Goal: Task Accomplishment & Management: Complete application form

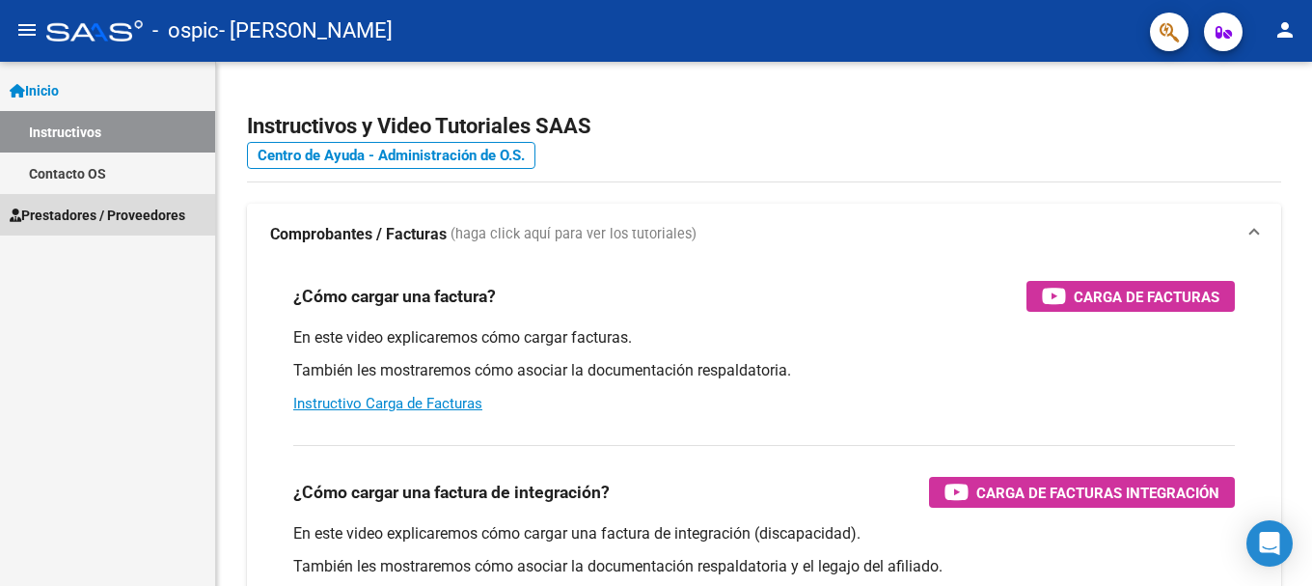
click at [138, 213] on span "Prestadores / Proveedores" at bounding box center [98, 215] width 176 height 21
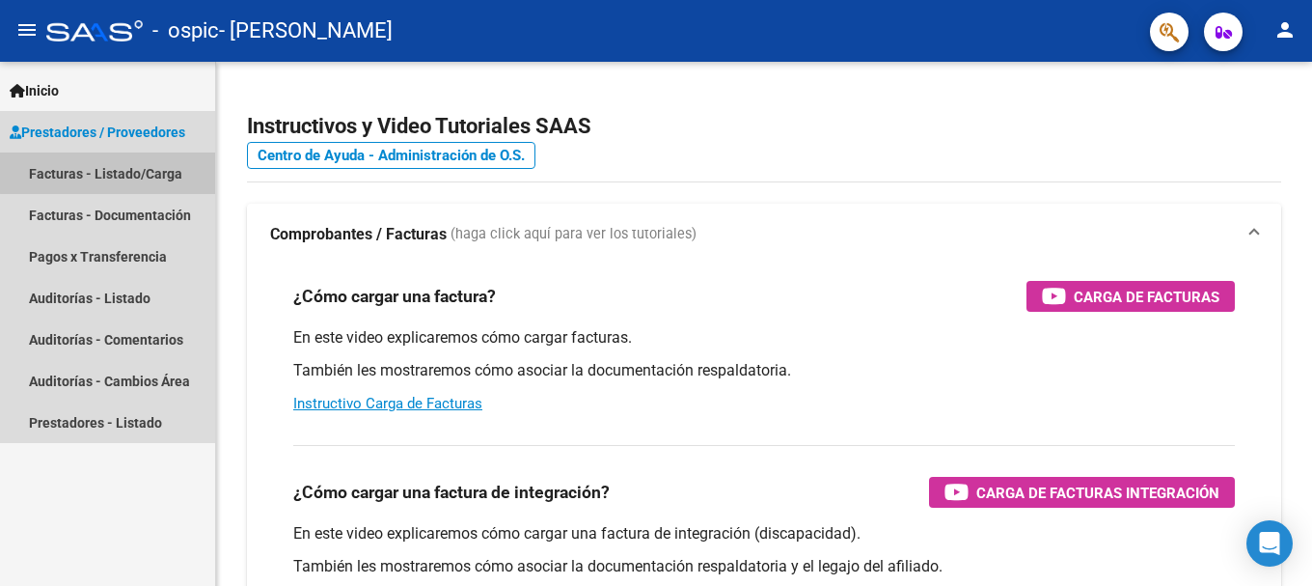
click at [114, 173] on link "Facturas - Listado/Carga" at bounding box center [107, 172] width 215 height 41
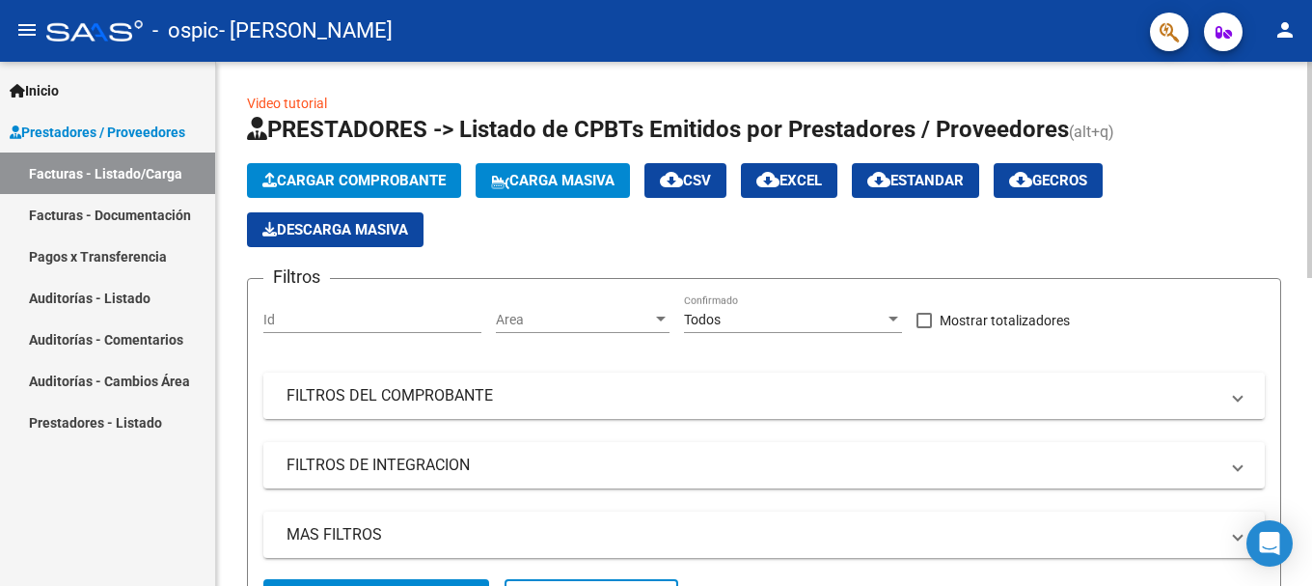
click at [605, 403] on mat-panel-title "FILTROS DEL COMPROBANTE" at bounding box center [753, 395] width 932 height 21
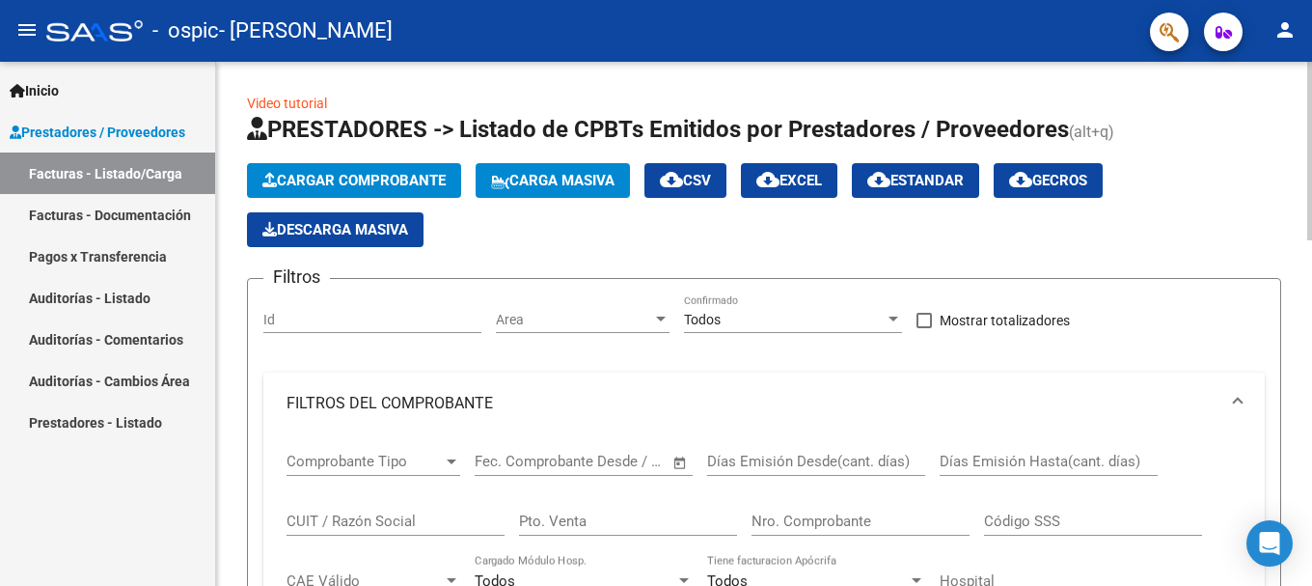
click at [607, 355] on div "Filtros Id Area Area Todos Confirmado Mostrar totalizadores FILTROS DEL COMPROB…" at bounding box center [764, 571] width 1002 height 554
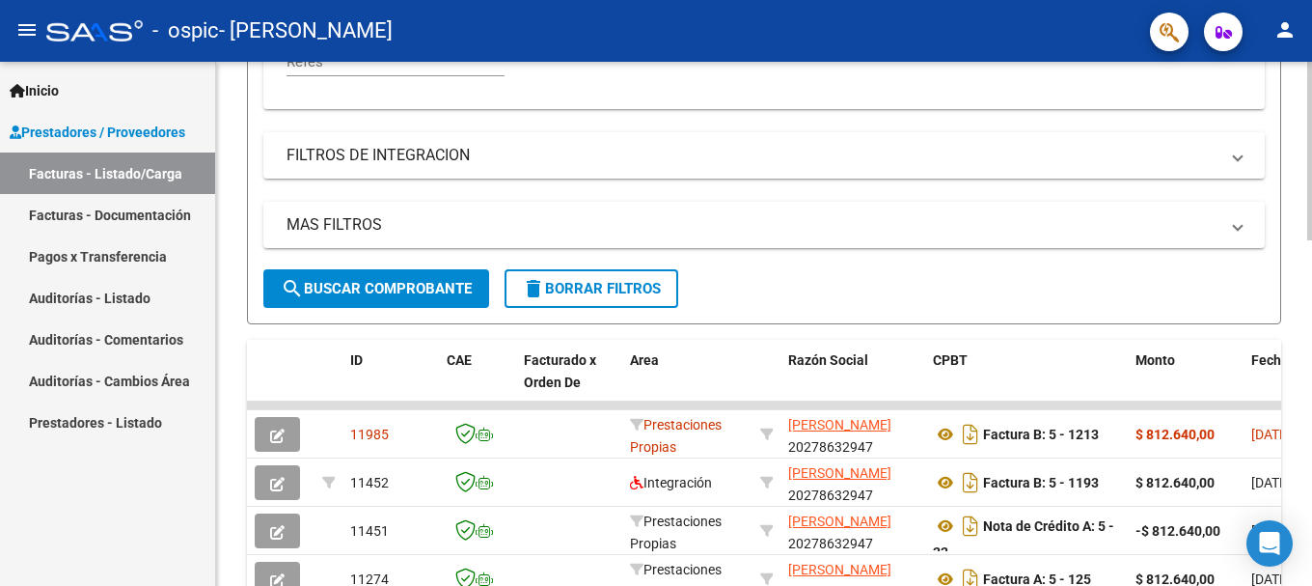
scroll to position [618, 0]
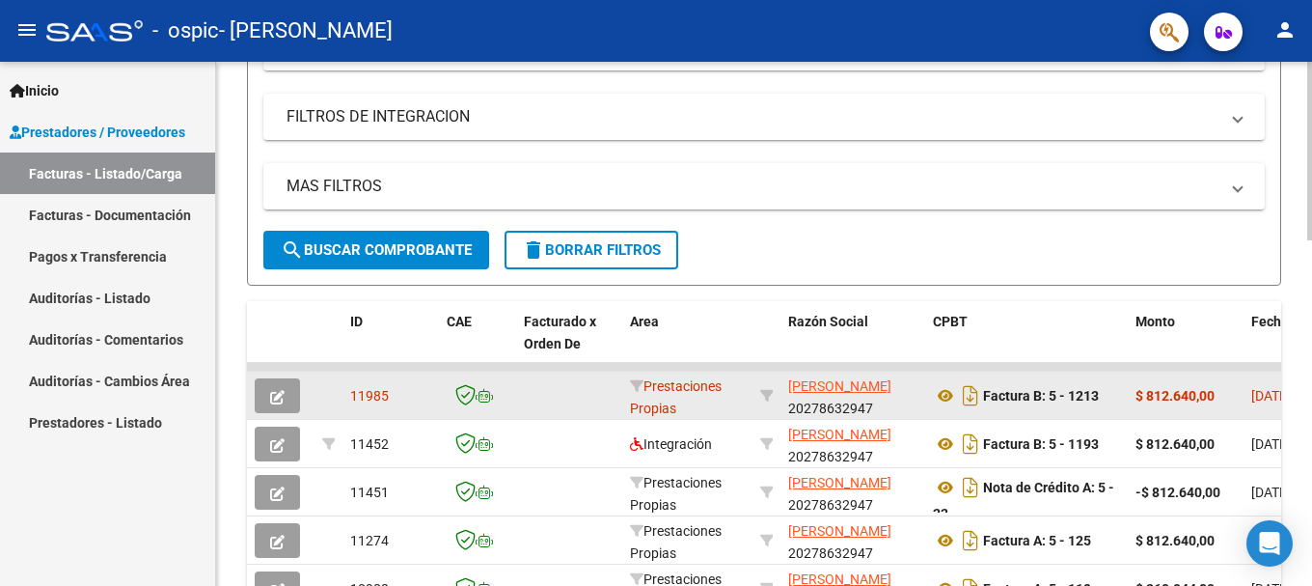
click at [683, 398] on div "Prestaciones Propias" at bounding box center [687, 395] width 115 height 41
click at [278, 397] on icon "button" at bounding box center [277, 397] width 14 height 14
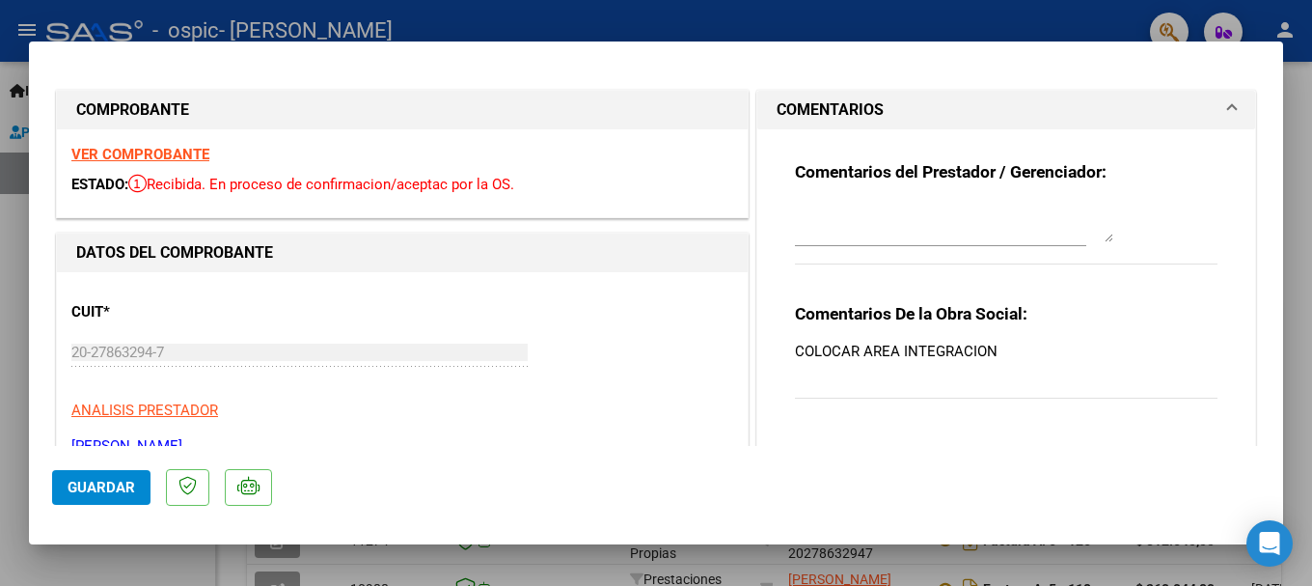
click at [874, 344] on p "COLOCAR AREA INTEGRACION" at bounding box center [1006, 351] width 423 height 21
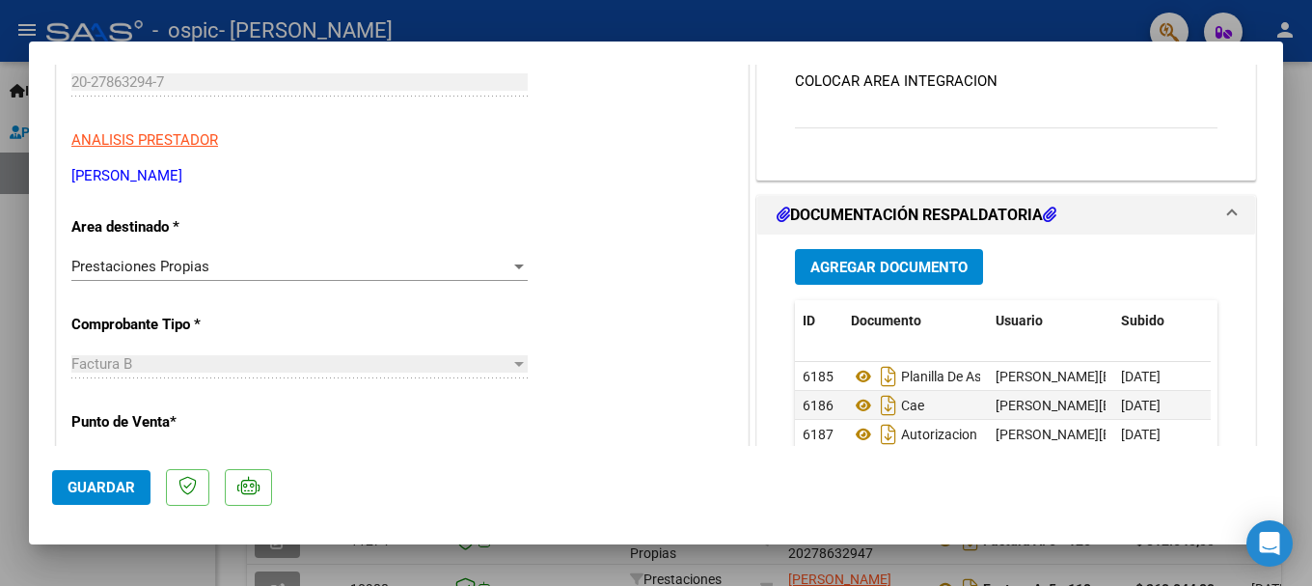
scroll to position [309, 0]
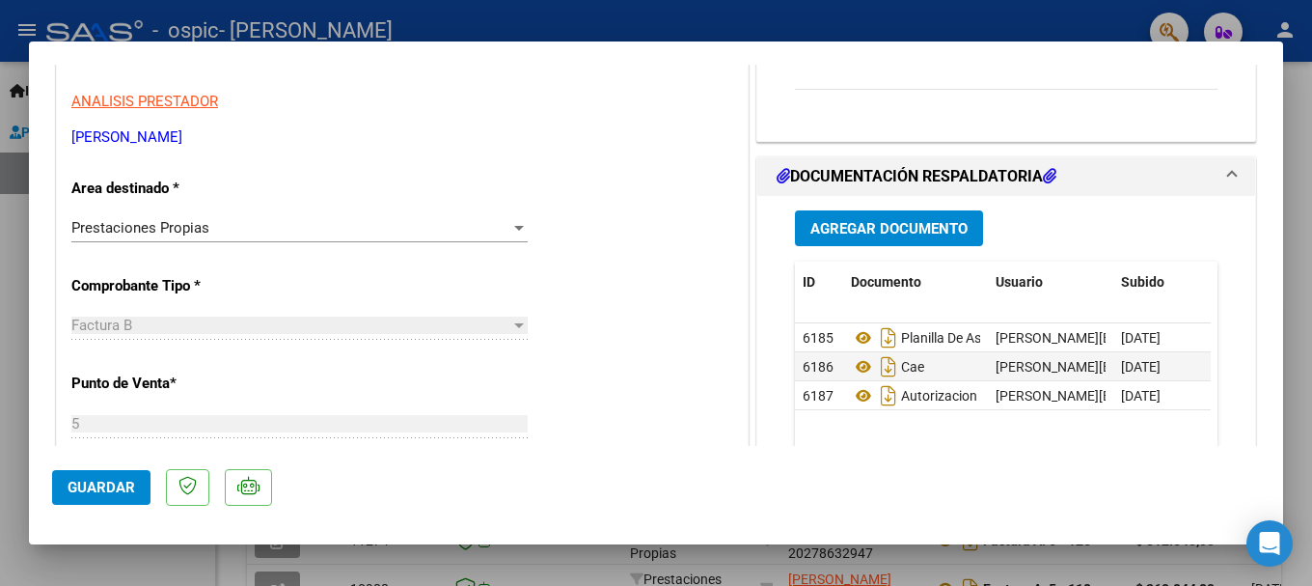
click at [510, 228] on div at bounding box center [518, 227] width 17 height 15
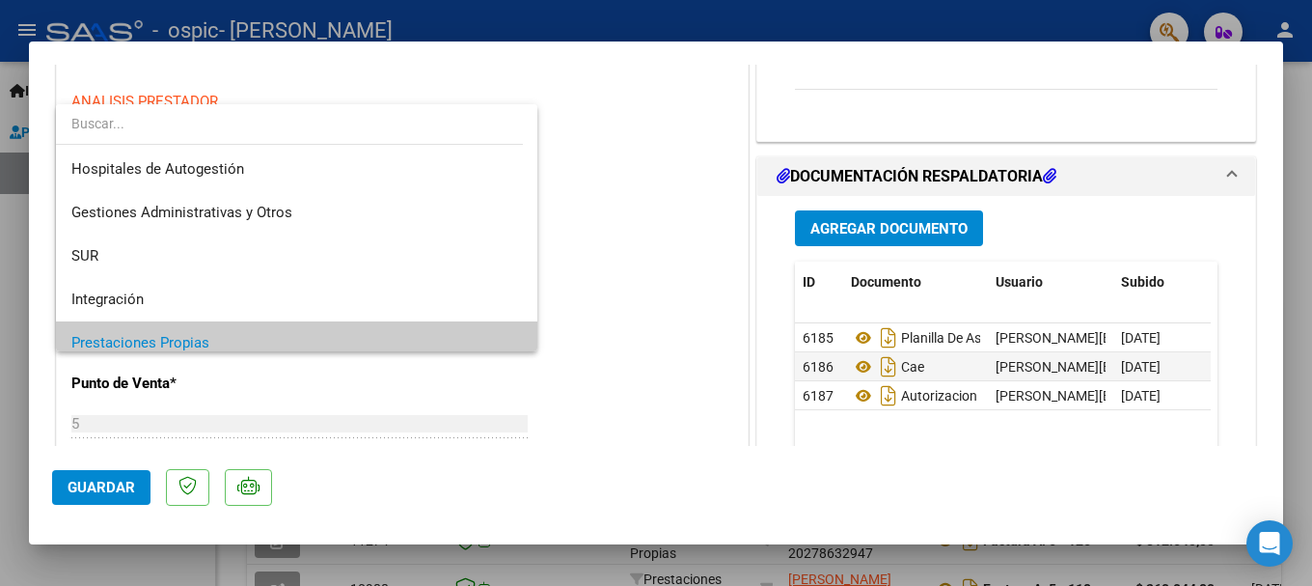
scroll to position [116, 0]
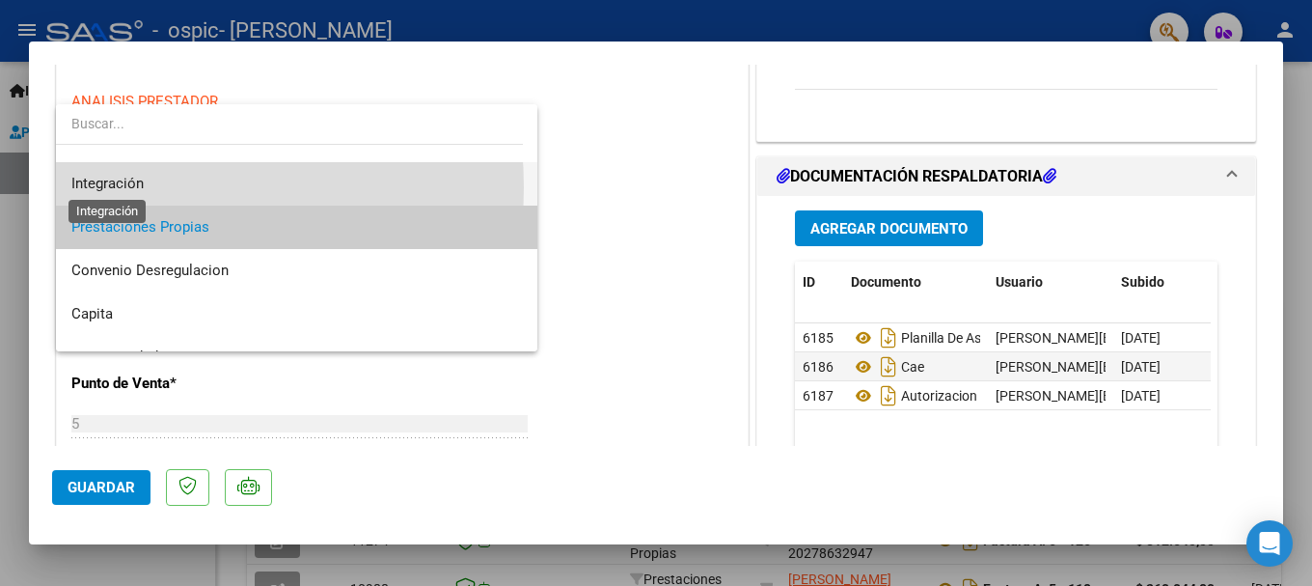
click at [116, 187] on span "Integración" at bounding box center [107, 183] width 72 height 17
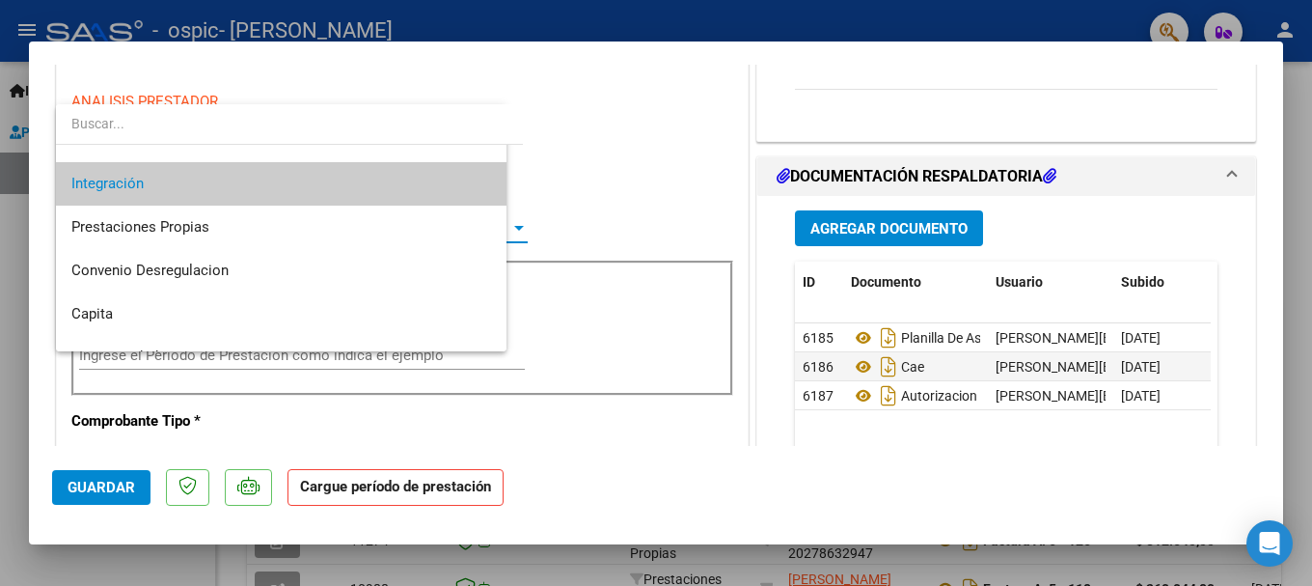
scroll to position [130, 0]
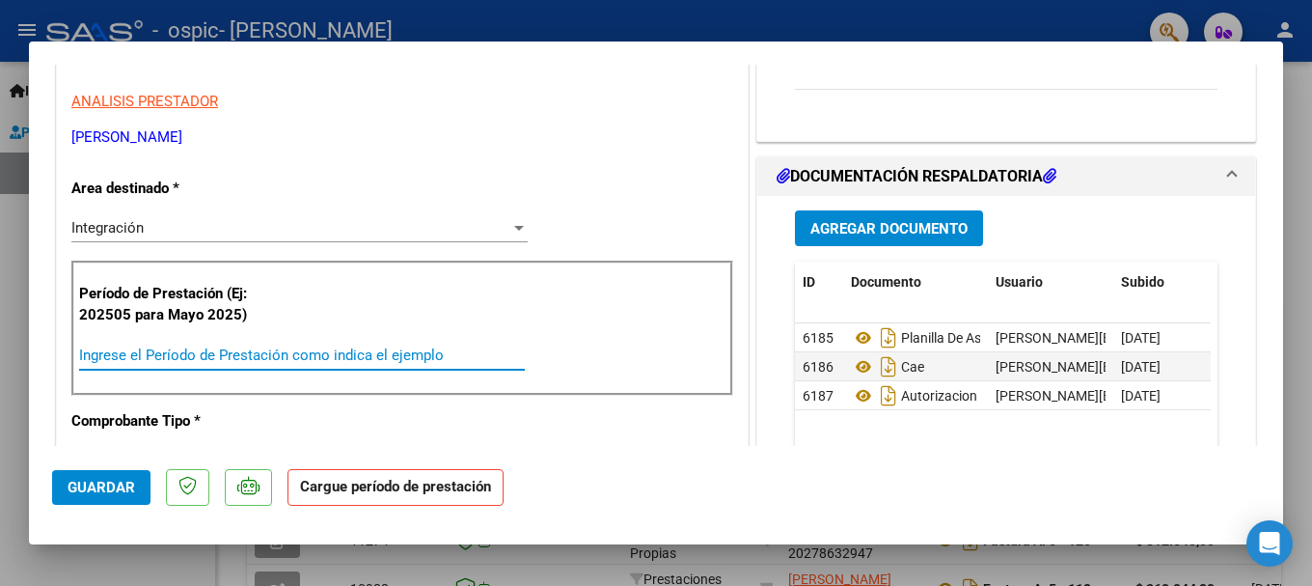
click at [153, 359] on input "Ingrese el Período de Prestación como indica el ejemplo" at bounding box center [302, 354] width 446 height 17
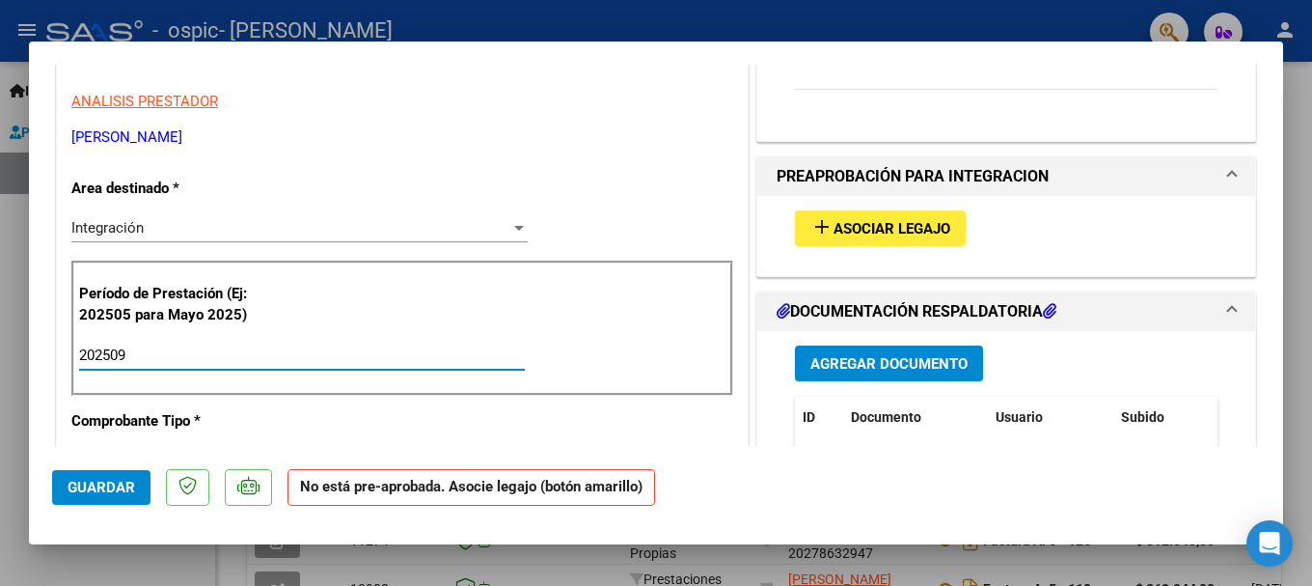
type input "202509"
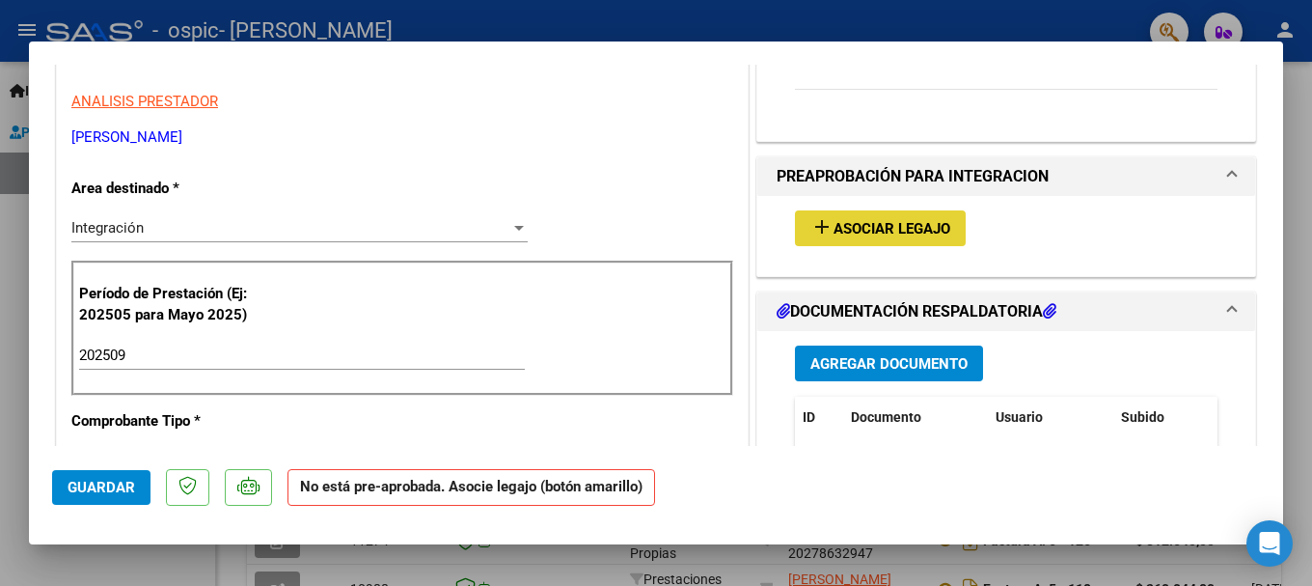
click at [853, 230] on span "Asociar Legajo" at bounding box center [892, 228] width 117 height 17
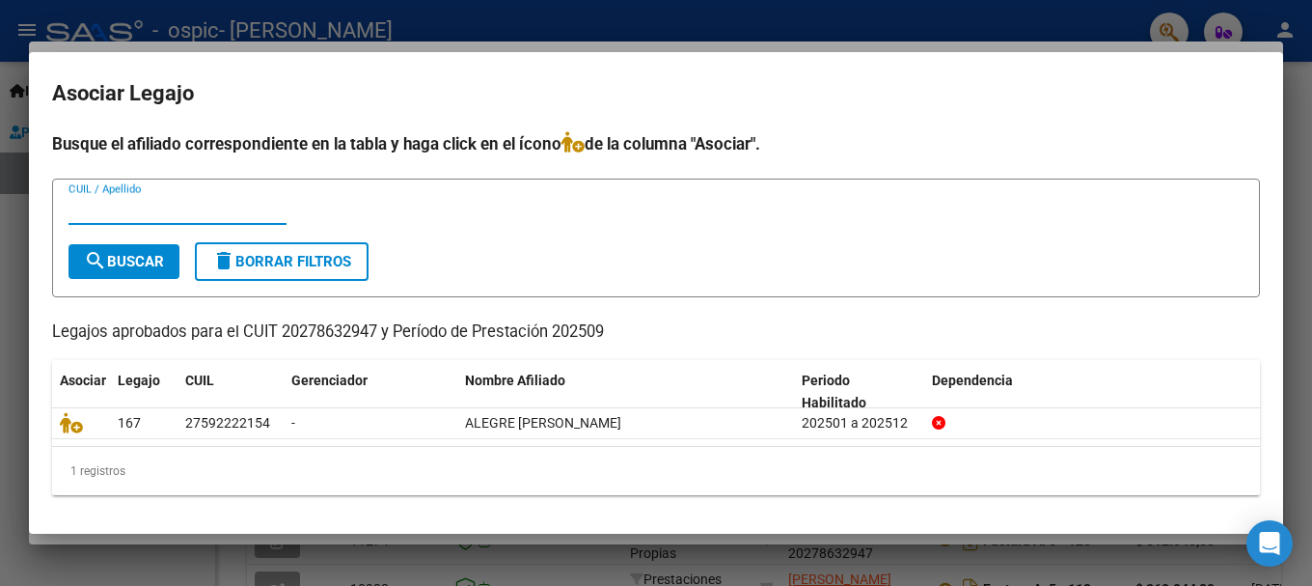
click at [103, 210] on input "CUIL / Apellido" at bounding box center [178, 209] width 218 height 17
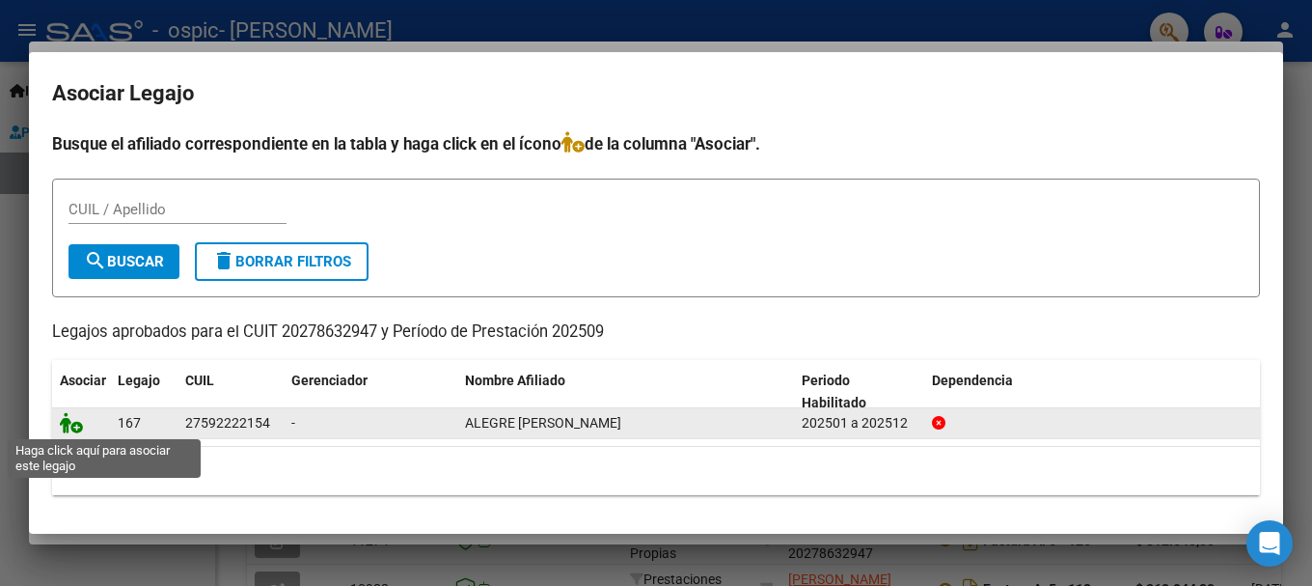
click at [67, 419] on icon at bounding box center [71, 422] width 23 height 21
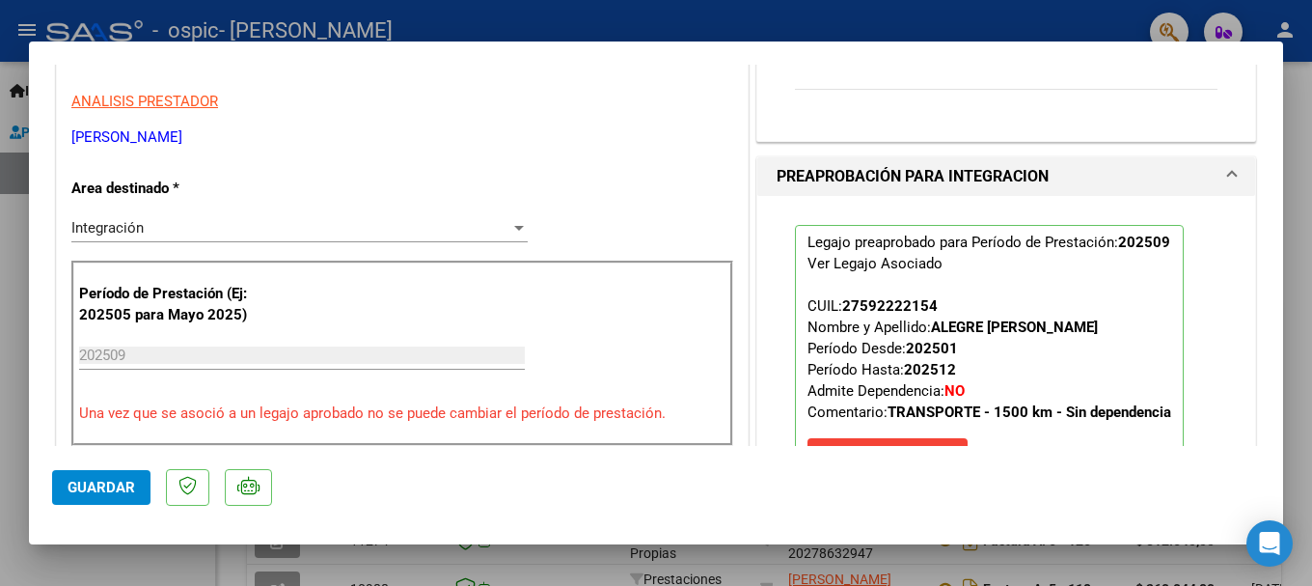
click at [759, 423] on div "Legajo preaprobado para Período de Prestación: 202509 Ver Legajo Asociado CUIL:…" at bounding box center [1006, 361] width 498 height 330
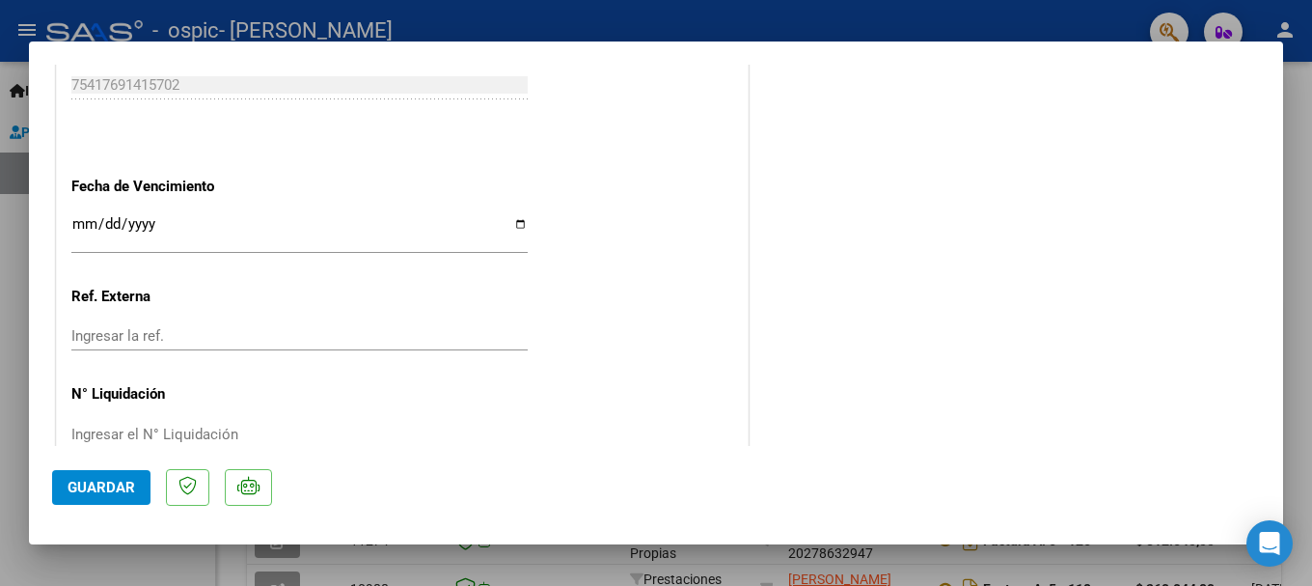
scroll to position [1275, 0]
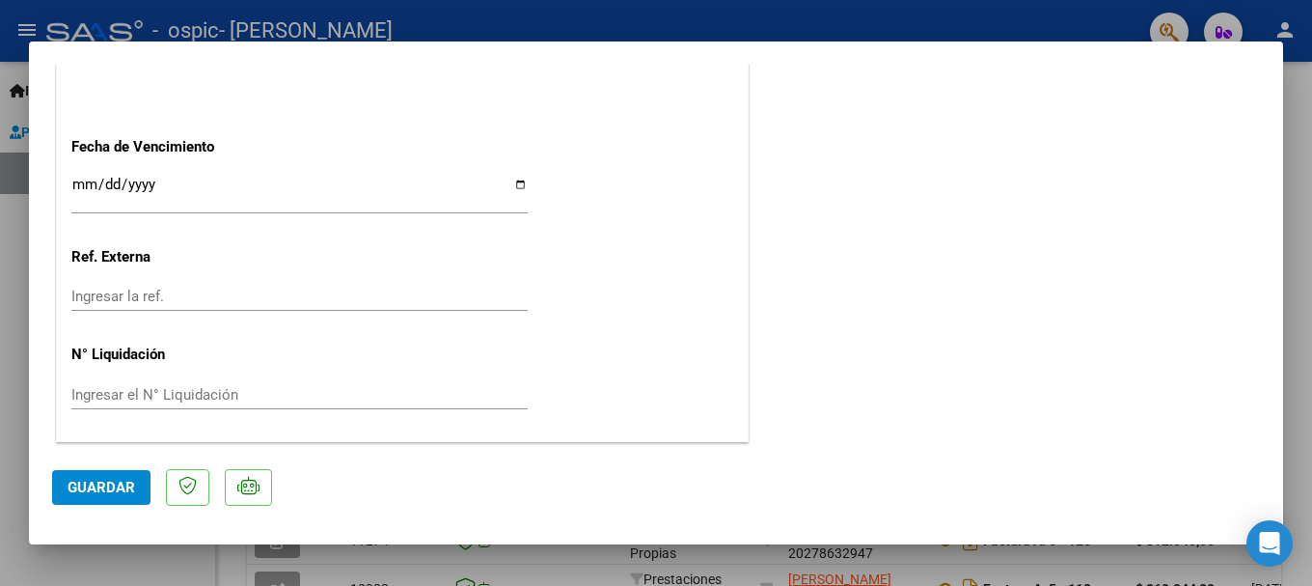
click at [110, 484] on span "Guardar" at bounding box center [102, 487] width 68 height 17
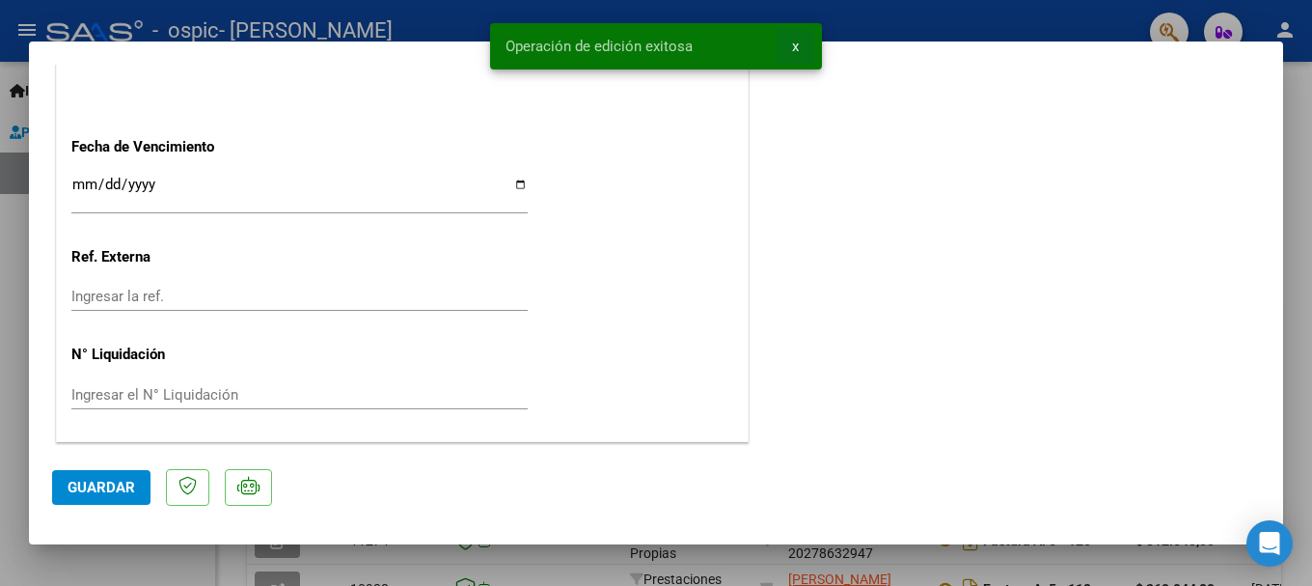
click at [798, 44] on span "x" at bounding box center [795, 46] width 7 height 17
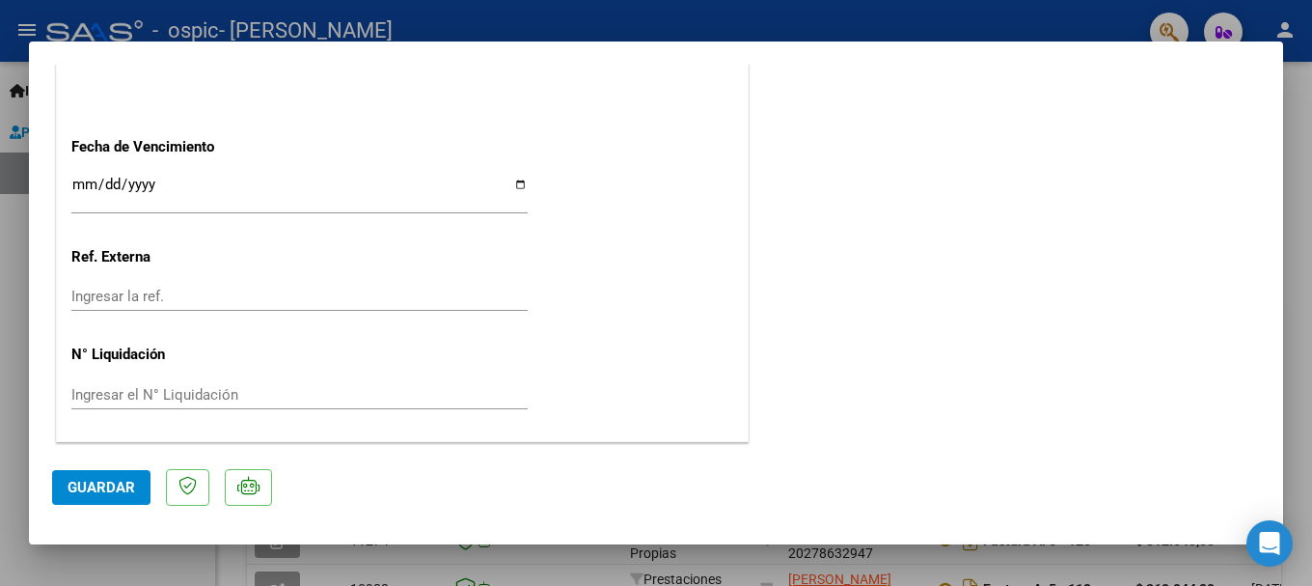
click at [810, 31] on div at bounding box center [656, 293] width 1312 height 586
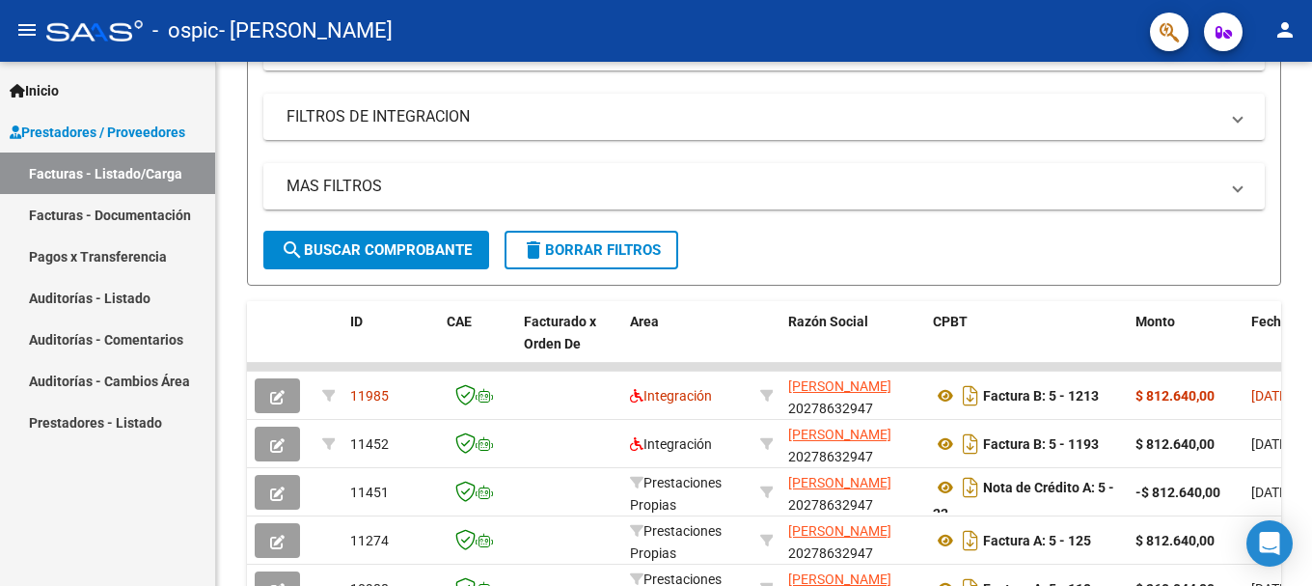
scroll to position [618, 0]
